Goal: Task Accomplishment & Management: Complete application form

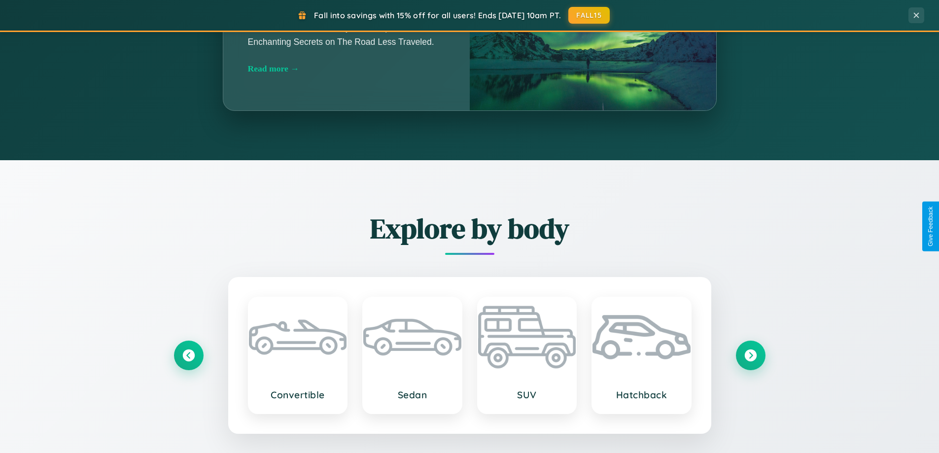
scroll to position [1897, 0]
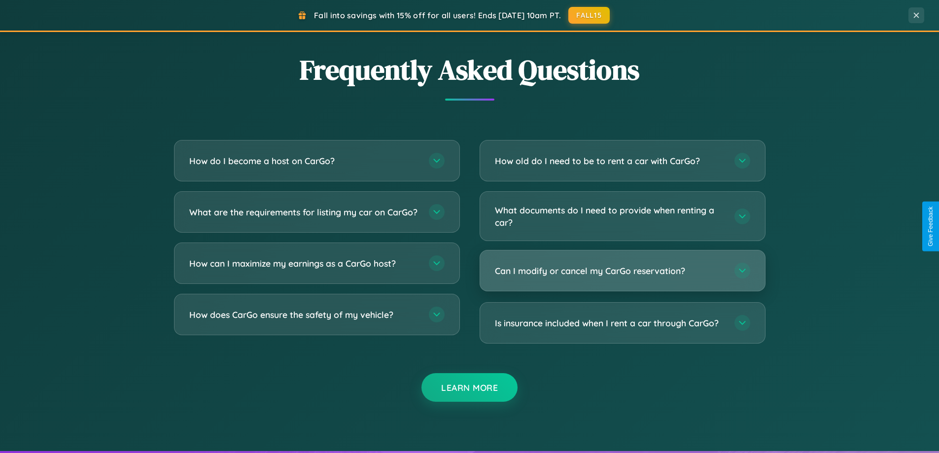
click at [622, 271] on h3 "Can I modify or cancel my CarGo reservation?" at bounding box center [610, 271] width 230 height 12
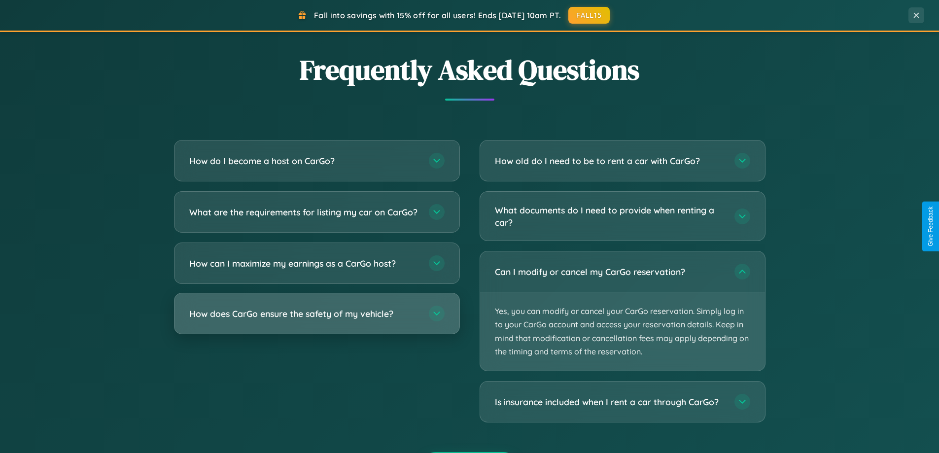
click at [317, 320] on h3 "How does CarGo ensure the safety of my vehicle?" at bounding box center [304, 314] width 230 height 12
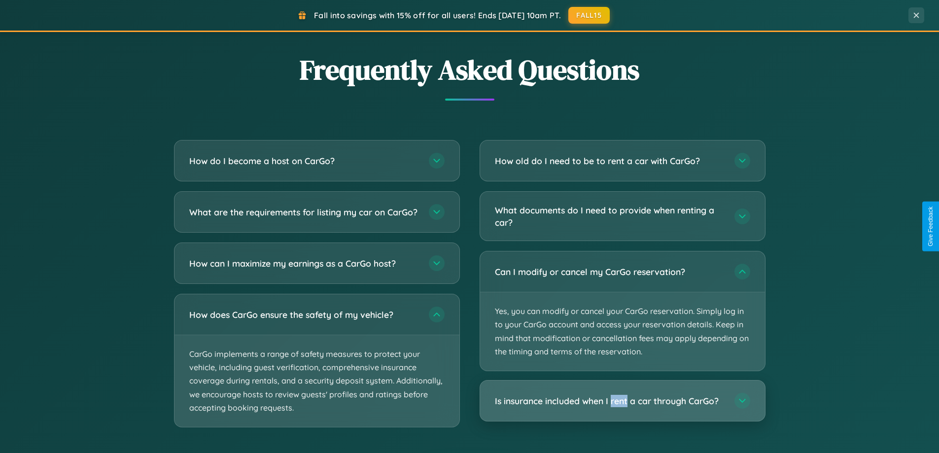
click at [622, 401] on h3 "Is insurance included when I rent a car through CarGo?" at bounding box center [610, 401] width 230 height 12
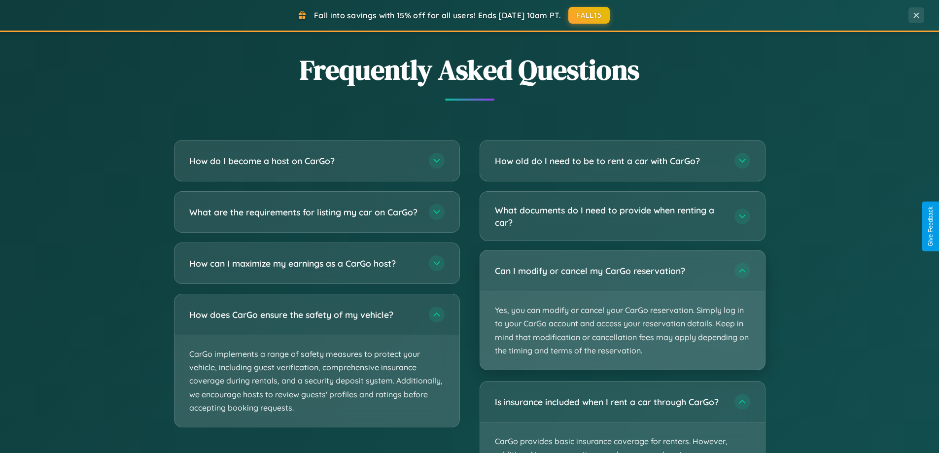
click at [622, 311] on p "Yes, you can modify or cancel your CarGo reservation. Simply log in to your Car…" at bounding box center [622, 330] width 285 height 78
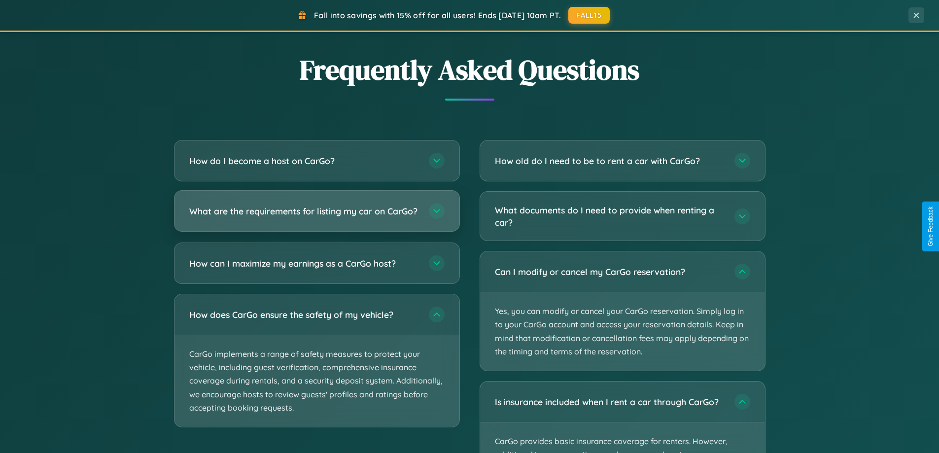
click at [317, 216] on h3 "What are the requirements for listing my car on CarGo?" at bounding box center [304, 211] width 230 height 12
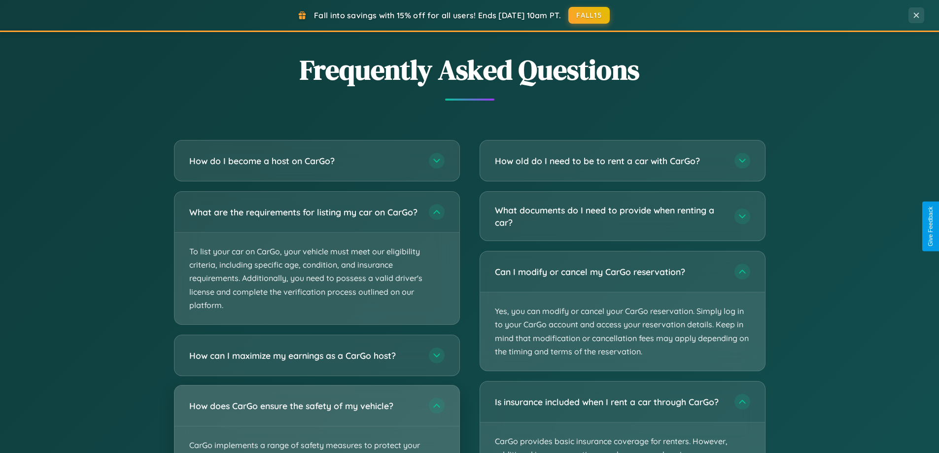
click at [317, 424] on div "How does CarGo ensure the safety of my vehicle?" at bounding box center [317, 406] width 285 height 40
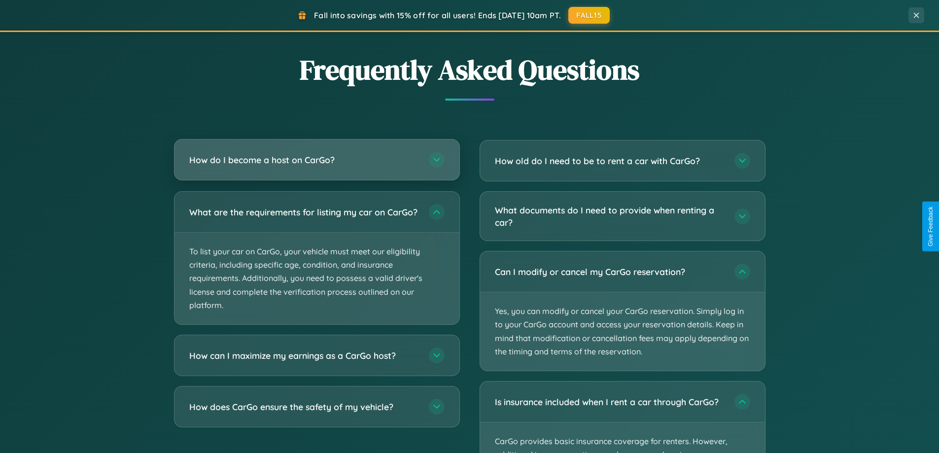
click at [317, 160] on h3 "How do I become a host on CarGo?" at bounding box center [304, 160] width 230 height 12
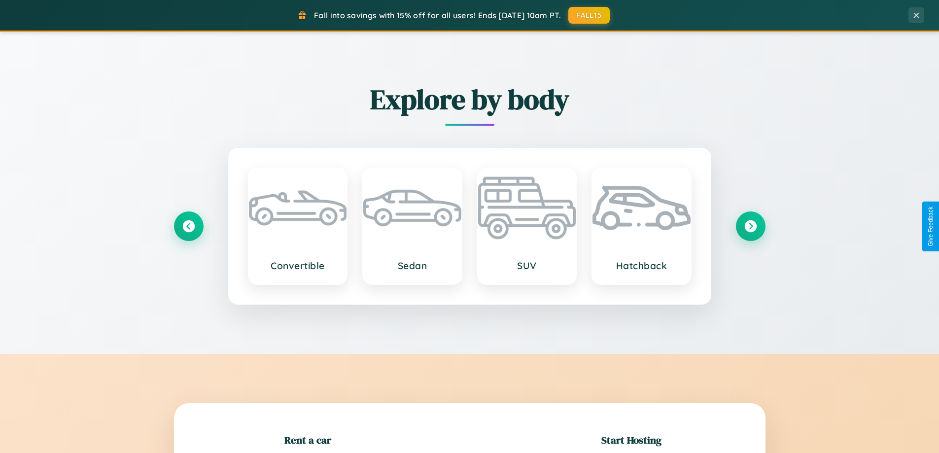
scroll to position [213, 0]
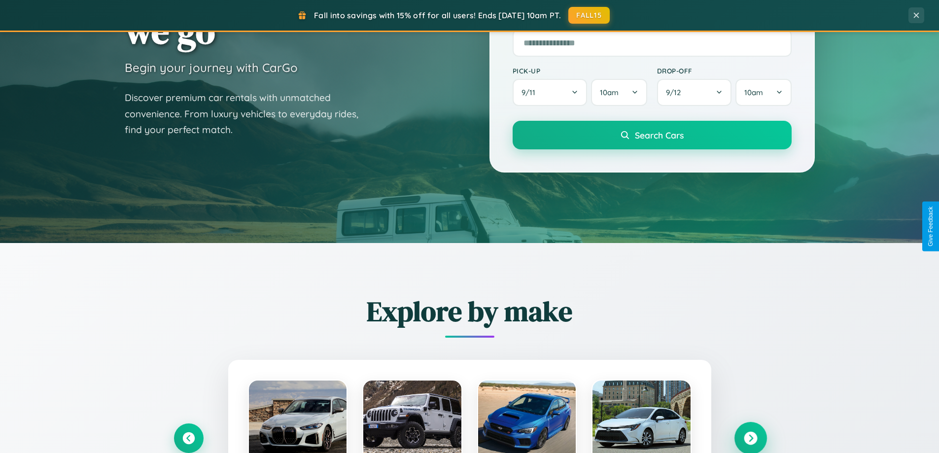
click at [750, 438] on icon at bounding box center [750, 438] width 13 height 13
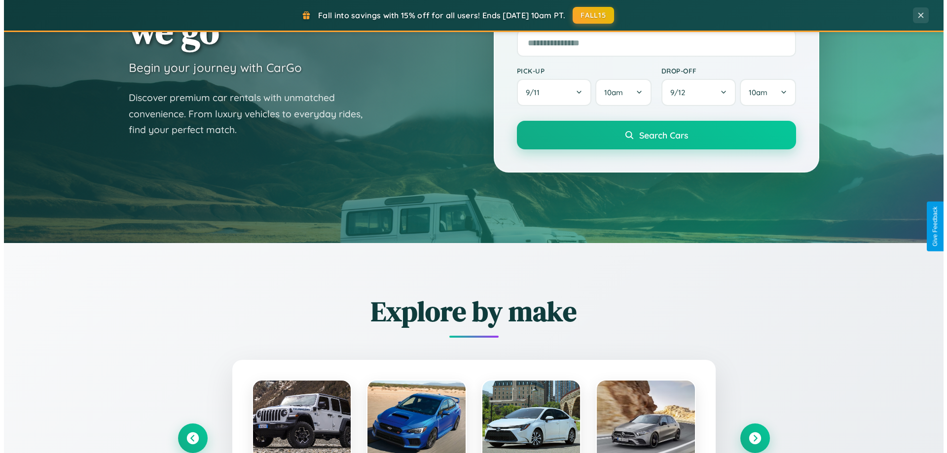
scroll to position [0, 0]
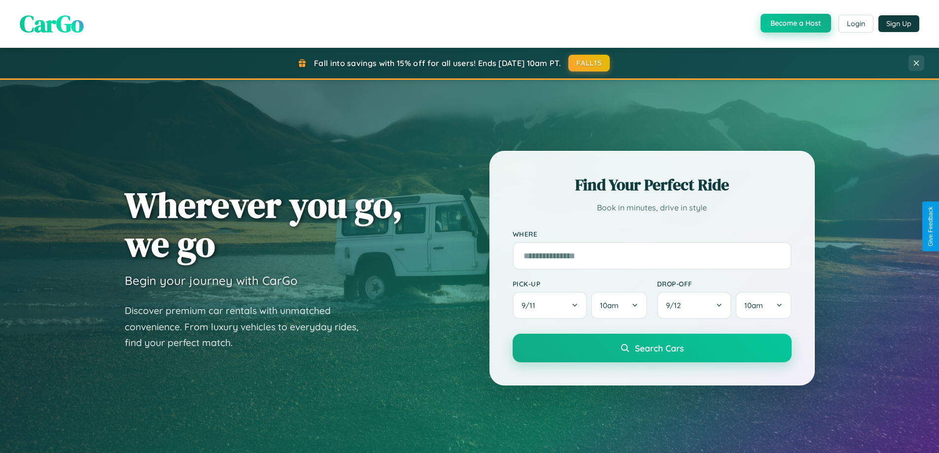
click at [795, 24] on button "Become a Host" at bounding box center [796, 23] width 71 height 19
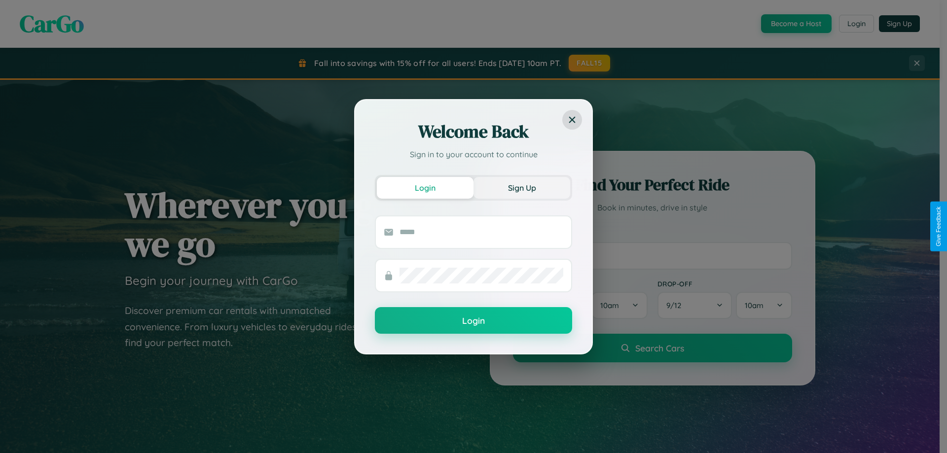
click at [522, 187] on button "Sign Up" at bounding box center [521, 188] width 97 height 22
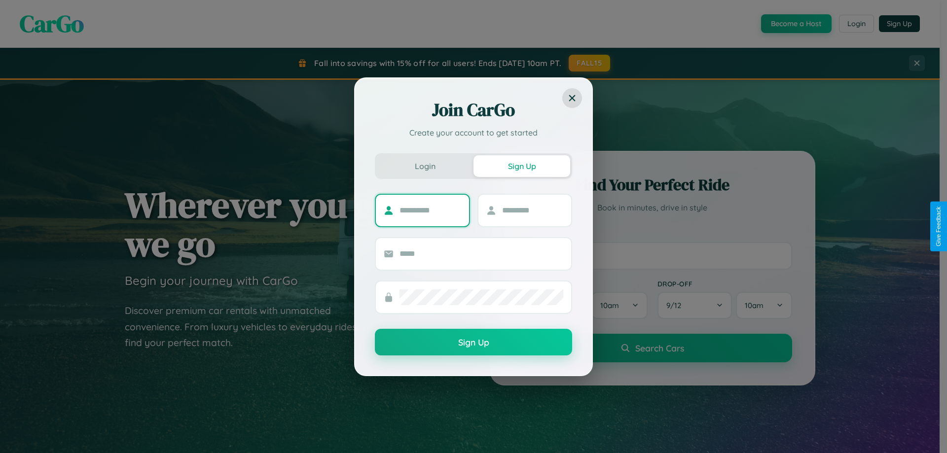
click at [430, 210] on input "text" at bounding box center [430, 211] width 62 height 16
type input "******"
click at [532, 210] on input "text" at bounding box center [533, 211] width 62 height 16
type input "*****"
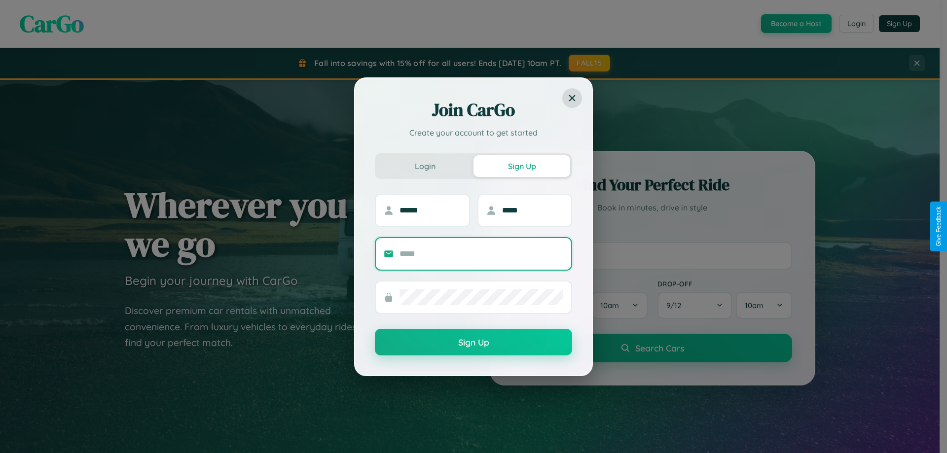
click at [481, 253] on input "text" at bounding box center [481, 254] width 164 height 16
type input "**********"
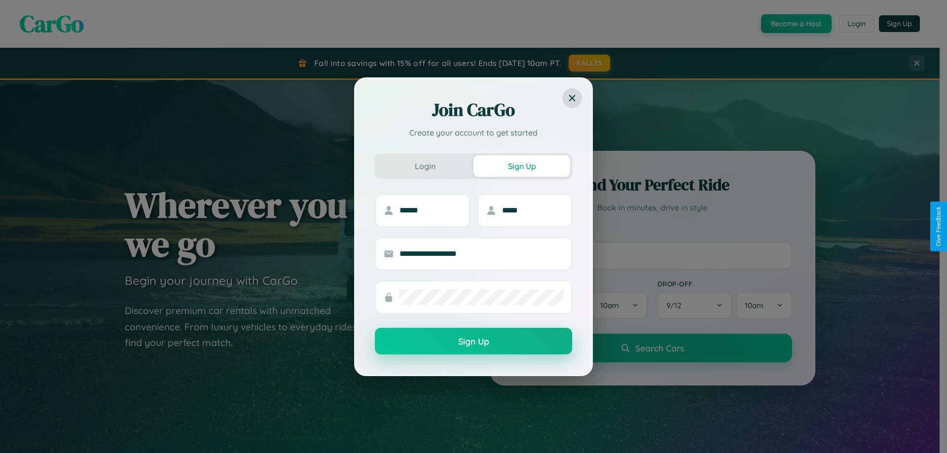
click at [473, 342] on button "Sign Up" at bounding box center [473, 341] width 197 height 27
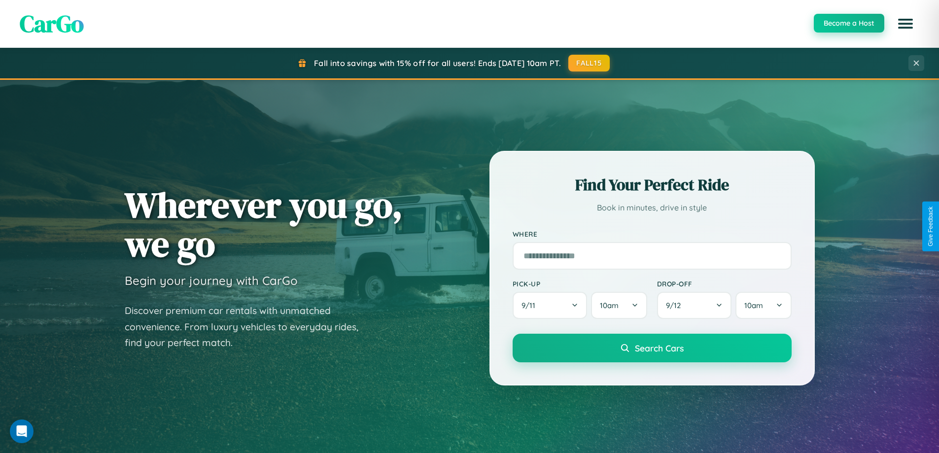
click at [848, 24] on button "Become a Host" at bounding box center [849, 23] width 71 height 19
